Goal: Task Accomplishment & Management: Manage account settings

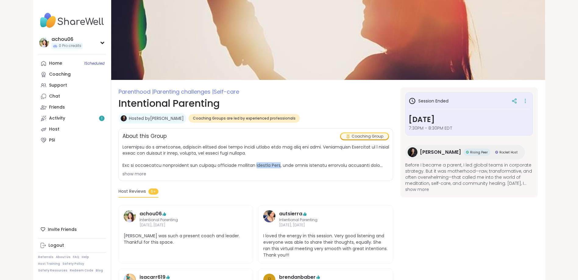
drag, startPoint x: 284, startPoint y: 165, endPoint x: 255, endPoint y: 166, distance: 28.7
click at [255, 166] on span at bounding box center [256, 156] width 267 height 24
copy span "Natasha Fong"
click at [59, 122] on link "Activity 1" at bounding box center [72, 118] width 68 height 11
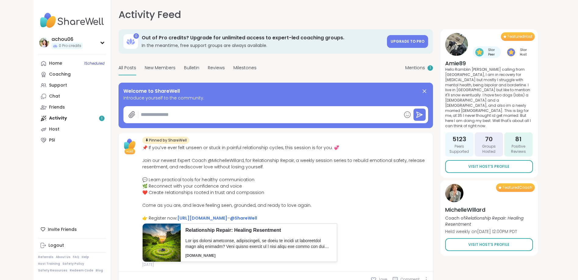
click at [92, 119] on div "Home 1 Scheduled Coaching Support Chat Friends Activity 1 Host PSI" at bounding box center [72, 102] width 68 height 88
click at [54, 119] on div "Home 1 Scheduled Coaching Support Chat Friends Activity 1 Host PSI" at bounding box center [72, 102] width 68 height 88
click at [57, 118] on div "Home 1 Scheduled Coaching Support Chat Friends Activity 1 Host PSI" at bounding box center [72, 102] width 68 height 88
click at [103, 119] on div "Home 1 Scheduled Coaching Support Chat Friends Activity 1 Host PSI" at bounding box center [72, 102] width 68 height 88
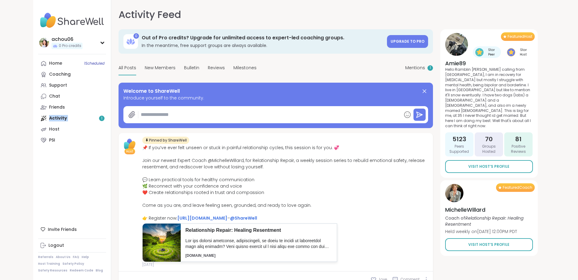
click at [103, 119] on div "Home 1 Scheduled Coaching Support Chat Friends Activity 1 Host PSI" at bounding box center [72, 102] width 68 height 88
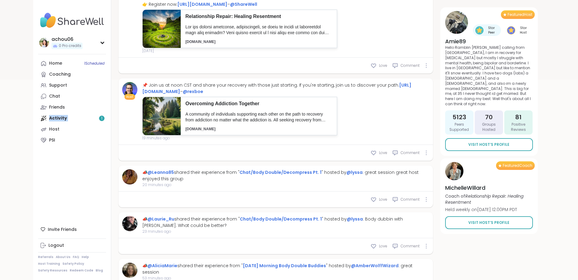
scroll to position [219, 0]
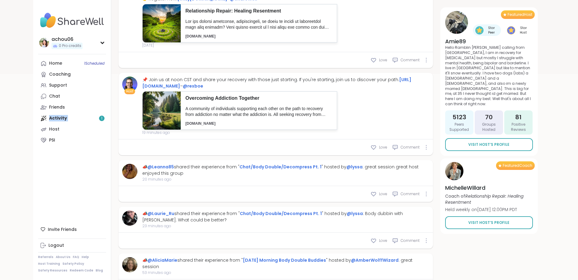
type textarea "*"
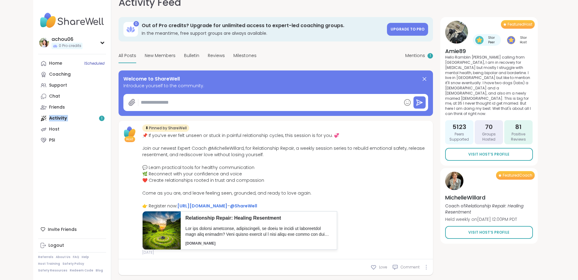
scroll to position [0, 0]
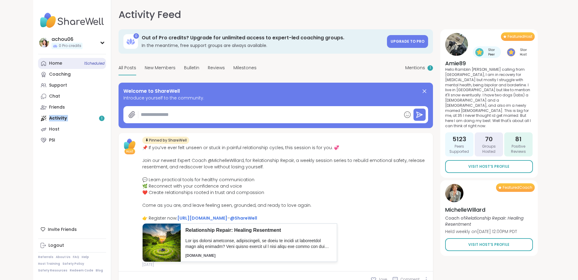
click at [71, 63] on link "Home 1 Scheduled" at bounding box center [72, 63] width 68 height 11
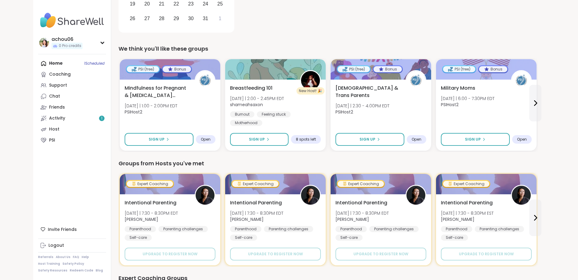
scroll to position [162, 0]
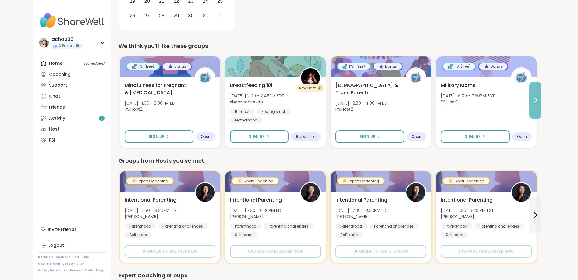
click at [539, 95] on button at bounding box center [536, 100] width 12 height 37
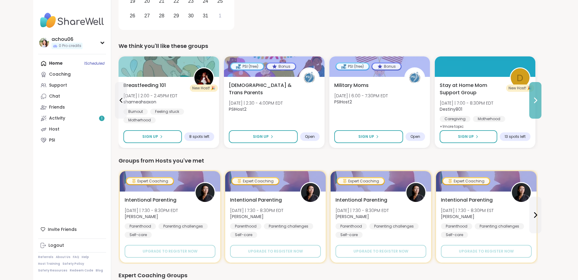
click at [539, 95] on button at bounding box center [536, 100] width 12 height 37
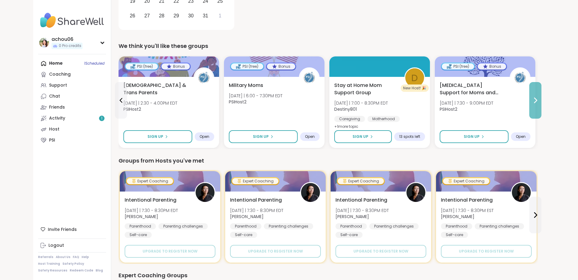
click at [539, 95] on button at bounding box center [536, 100] width 12 height 37
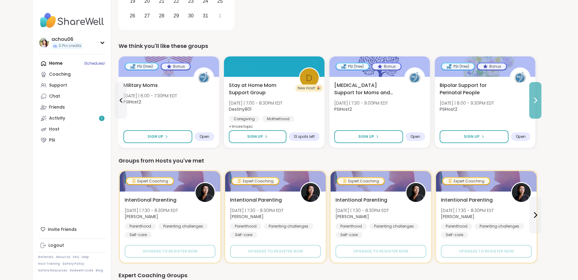
click at [539, 95] on button at bounding box center [536, 100] width 12 height 37
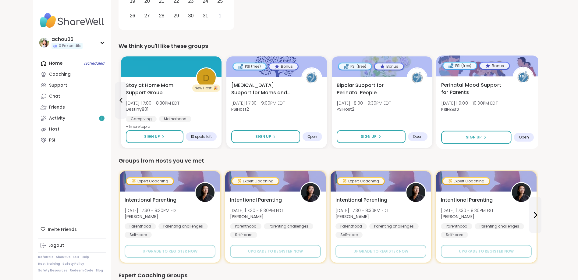
click at [479, 90] on span "Perinatal Mood Support for Parents" at bounding box center [473, 88] width 65 height 15
click at [366, 90] on span "Bipolar Support for Perinatal People" at bounding box center [368, 88] width 65 height 15
click at [66, 73] on div "Coaching" at bounding box center [60, 74] width 22 height 6
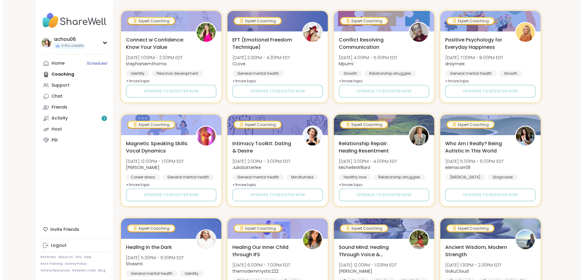
scroll to position [139, 0]
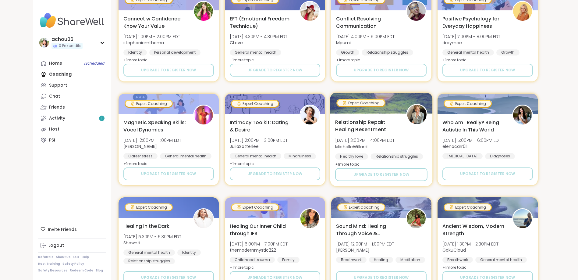
drag, startPoint x: 391, startPoint y: 122, endPoint x: 390, endPoint y: 113, distance: 8.5
click at [391, 115] on div "Relationship Repair: Healing Resentment Thu, Oct 09 | 3:00PM - 4:00PM EDT Miche…" at bounding box center [381, 149] width 102 height 73
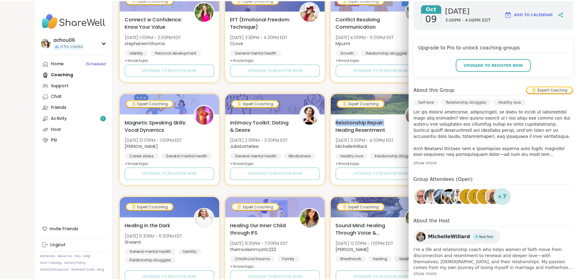
scroll to position [113, 0]
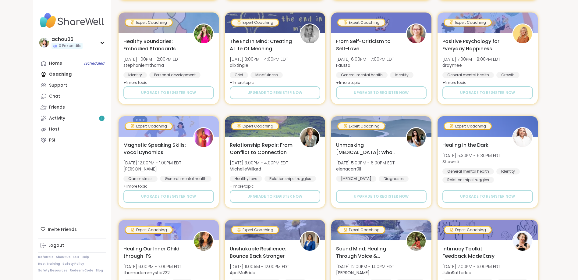
scroll to position [635, 0]
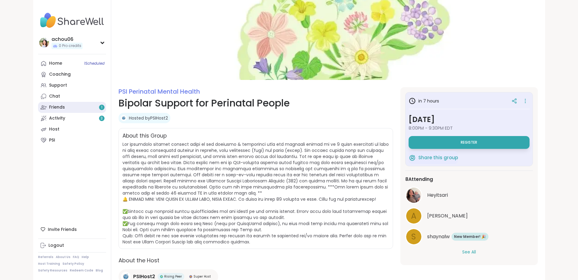
click at [98, 109] on link "Friends 1" at bounding box center [72, 107] width 68 height 11
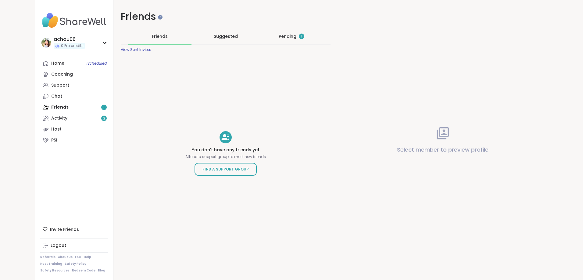
click at [284, 38] on div "Pending 1" at bounding box center [292, 36] width 26 height 6
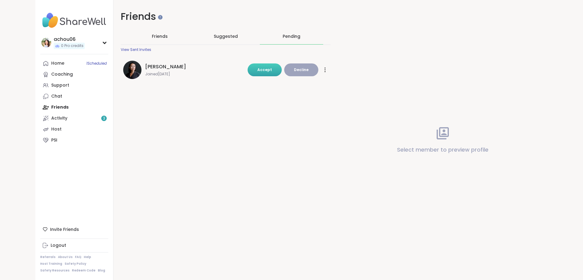
click at [266, 74] on button "Accept" at bounding box center [265, 69] width 34 height 13
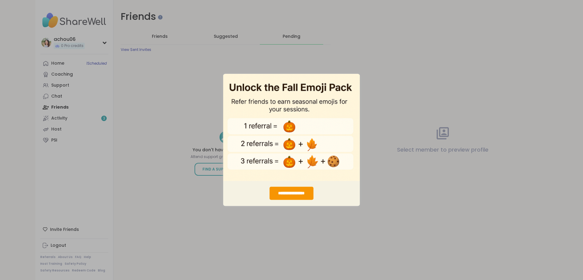
click at [386, 58] on div "**********" at bounding box center [291, 140] width 583 height 280
click at [328, 195] on div "**********" at bounding box center [291, 193] width 137 height 25
click at [386, 194] on div "**********" at bounding box center [291, 140] width 583 height 280
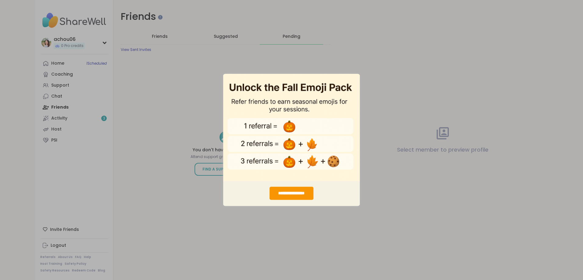
click at [76, 119] on div "**********" at bounding box center [291, 140] width 583 height 280
click at [70, 107] on div "**********" at bounding box center [291, 140] width 583 height 280
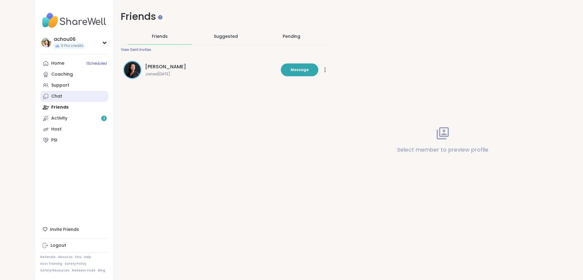
click at [63, 95] on link "Chat" at bounding box center [74, 96] width 68 height 11
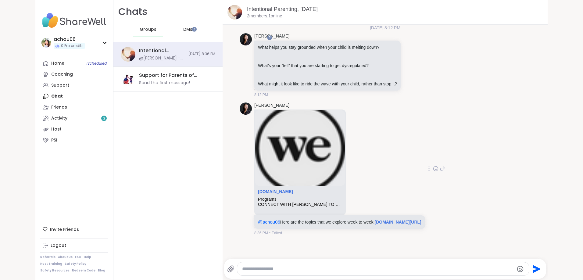
click at [410, 223] on link "zenter.au/programs.html" at bounding box center [398, 222] width 47 height 5
click at [67, 119] on link "Activity 3" at bounding box center [74, 118] width 68 height 11
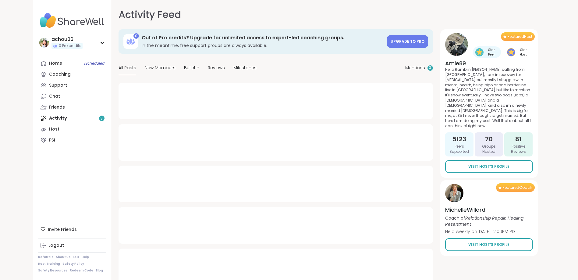
type textarea "*"
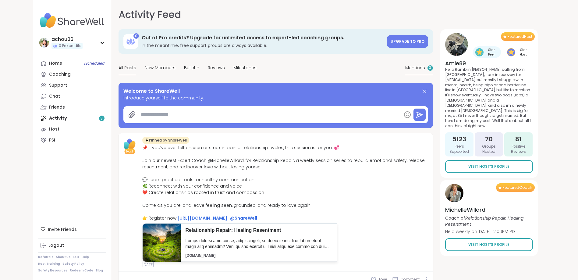
click at [410, 65] on span "Mentions" at bounding box center [415, 68] width 20 height 6
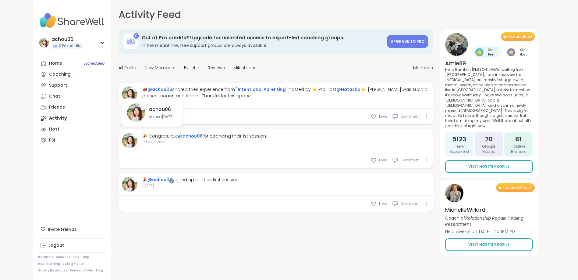
click at [133, 95] on img at bounding box center [129, 93] width 15 height 15
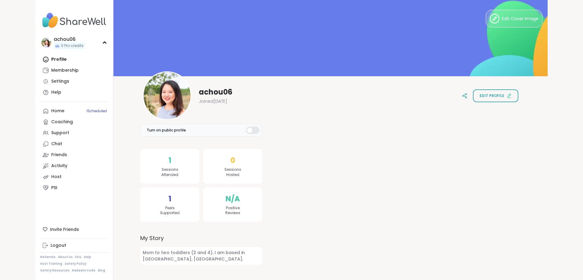
click at [254, 130] on div at bounding box center [252, 130] width 13 height 7
click at [493, 94] on span "Edit profile" at bounding box center [492, 95] width 25 height 5
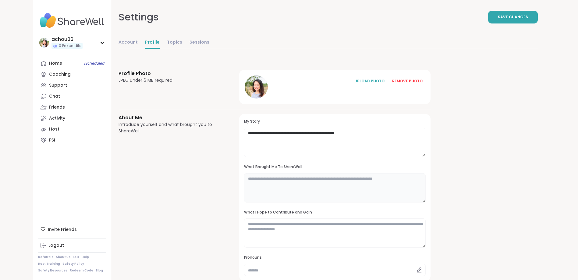
click at [369, 181] on textarea at bounding box center [334, 187] width 181 height 29
type textarea "*"
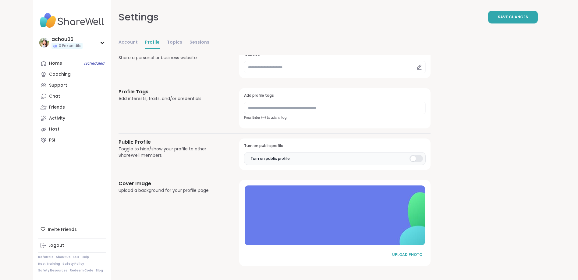
scroll to position [244, 0]
click at [417, 158] on div at bounding box center [416, 158] width 13 height 7
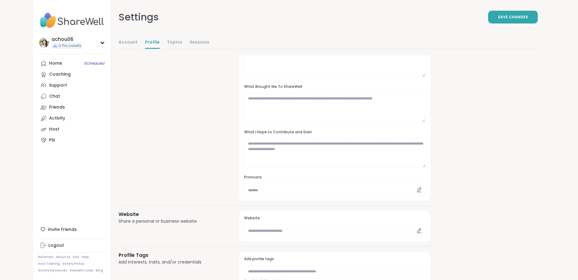
scroll to position [0, 0]
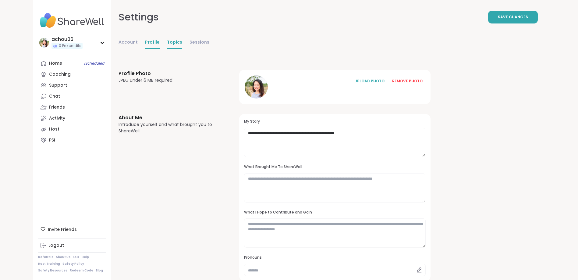
click at [175, 45] on link "Topics" at bounding box center [174, 43] width 15 height 12
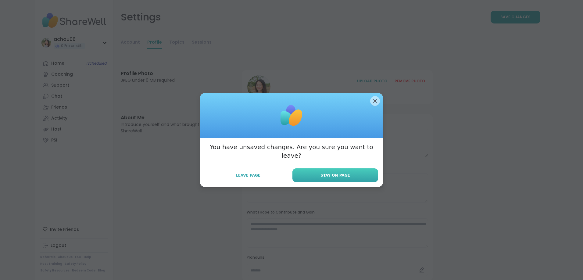
click at [317, 171] on button "Stay on Page" at bounding box center [335, 175] width 86 height 14
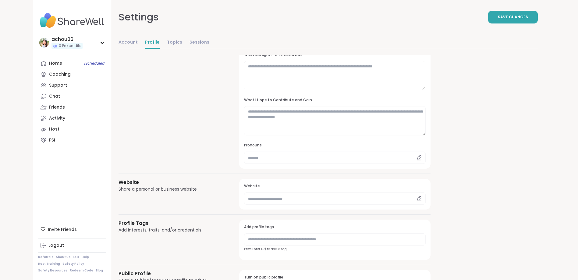
scroll to position [244, 0]
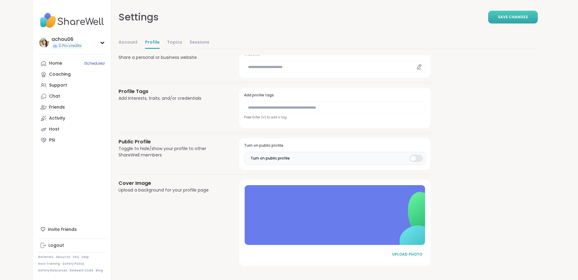
click at [523, 15] on span "Save Changes" at bounding box center [513, 16] width 30 height 5
click at [173, 43] on link "Topics" at bounding box center [174, 43] width 15 height 12
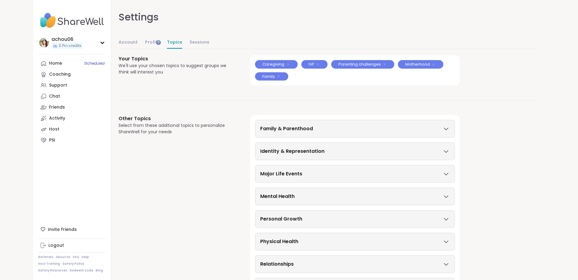
click at [449, 130] on icon at bounding box center [446, 129] width 7 height 4
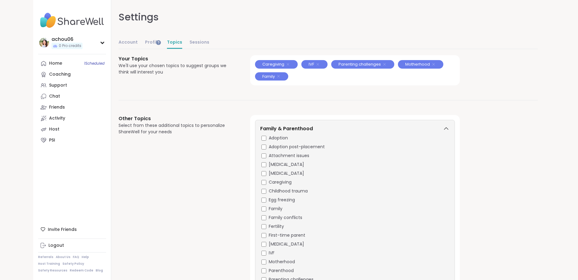
click at [449, 130] on icon at bounding box center [446, 129] width 7 height 4
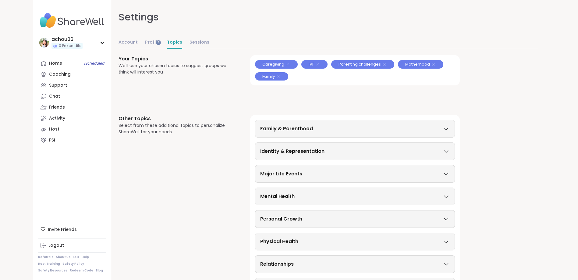
click at [450, 152] on div "Identity & Representation" at bounding box center [355, 151] width 200 height 18
click at [448, 152] on icon at bounding box center [446, 151] width 7 height 4
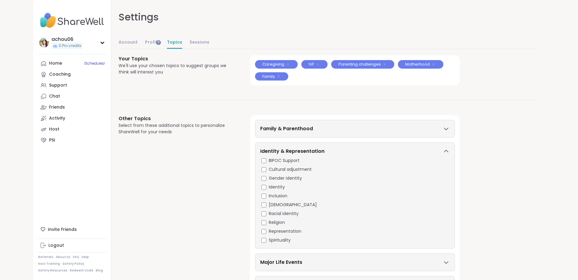
click at [448, 152] on icon at bounding box center [446, 151] width 4 height 2
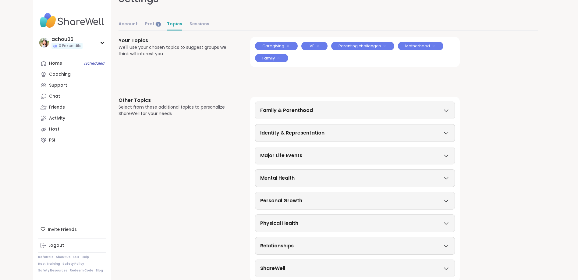
scroll to position [28, 0]
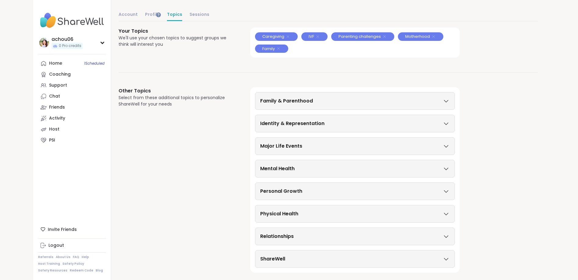
click at [445, 168] on icon at bounding box center [446, 168] width 7 height 4
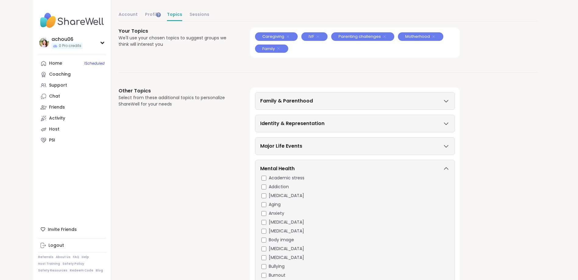
click at [447, 167] on icon at bounding box center [446, 168] width 7 height 4
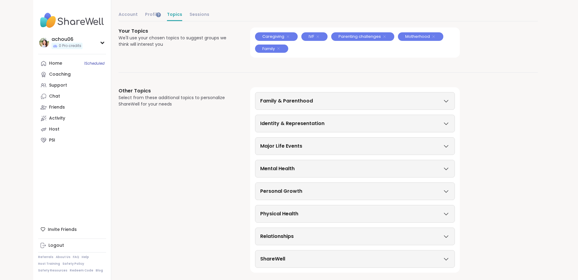
scroll to position [0, 0]
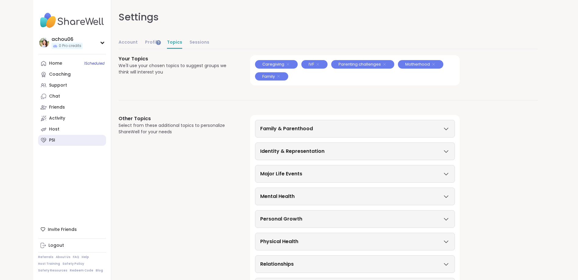
click at [83, 137] on link "PSI" at bounding box center [72, 140] width 68 height 11
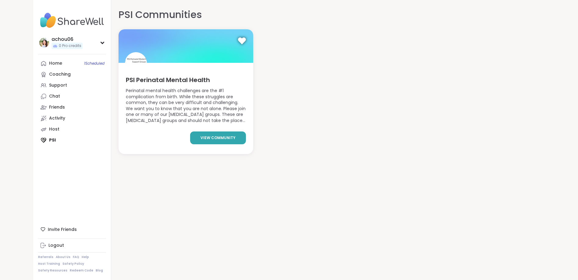
click at [220, 142] on link "view community" at bounding box center [218, 137] width 56 height 13
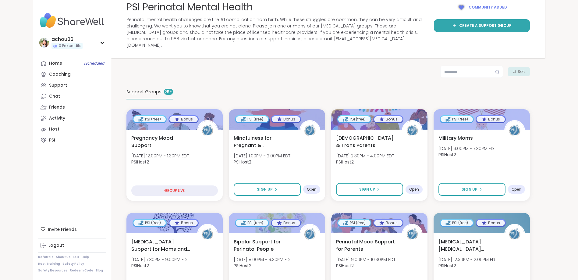
scroll to position [17, 0]
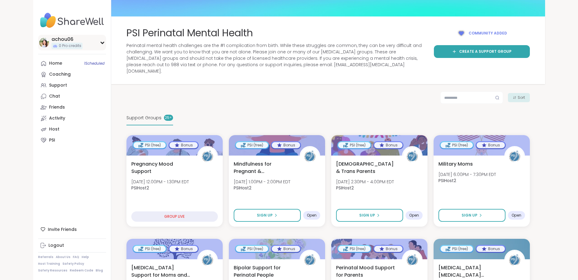
click at [58, 43] on div "0 Pro credits" at bounding box center [67, 46] width 31 height 6
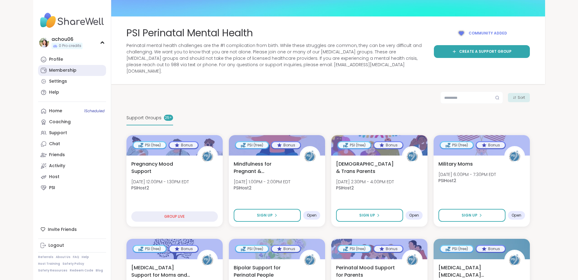
click at [60, 68] on div "Membership" at bounding box center [62, 70] width 27 height 6
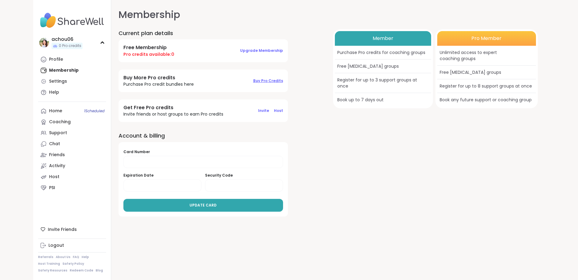
click at [279, 83] on span "Buy Pro Credits" at bounding box center [268, 80] width 30 height 5
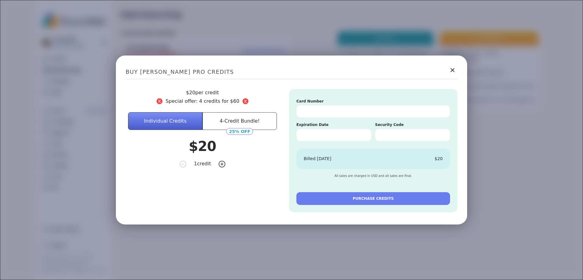
click at [453, 70] on icon at bounding box center [452, 70] width 8 height 8
